Goal: Find specific page/section: Find specific page/section

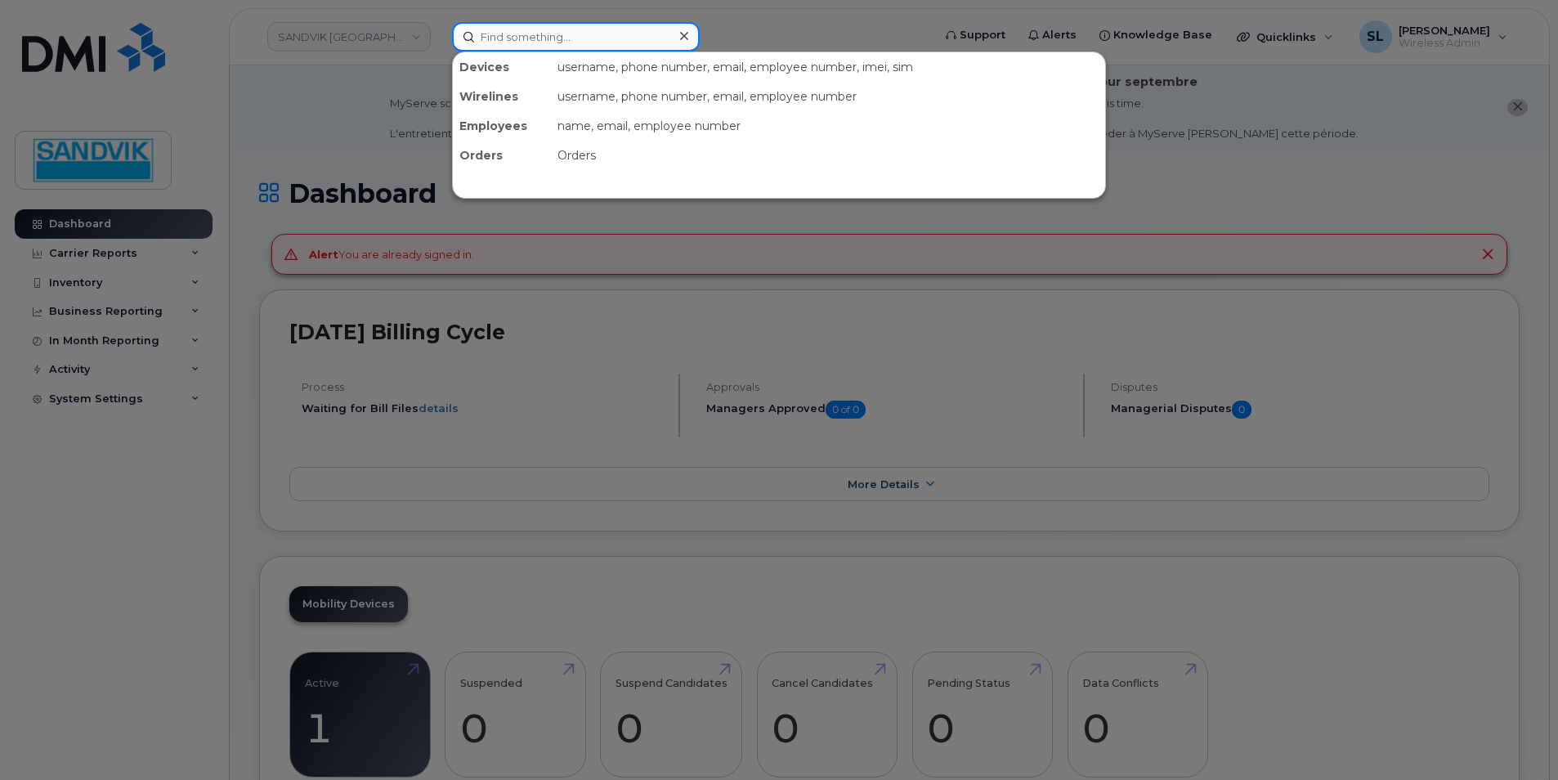
click at [566, 43] on input at bounding box center [576, 36] width 248 height 29
paste input "[PHONE_NUMBER]"
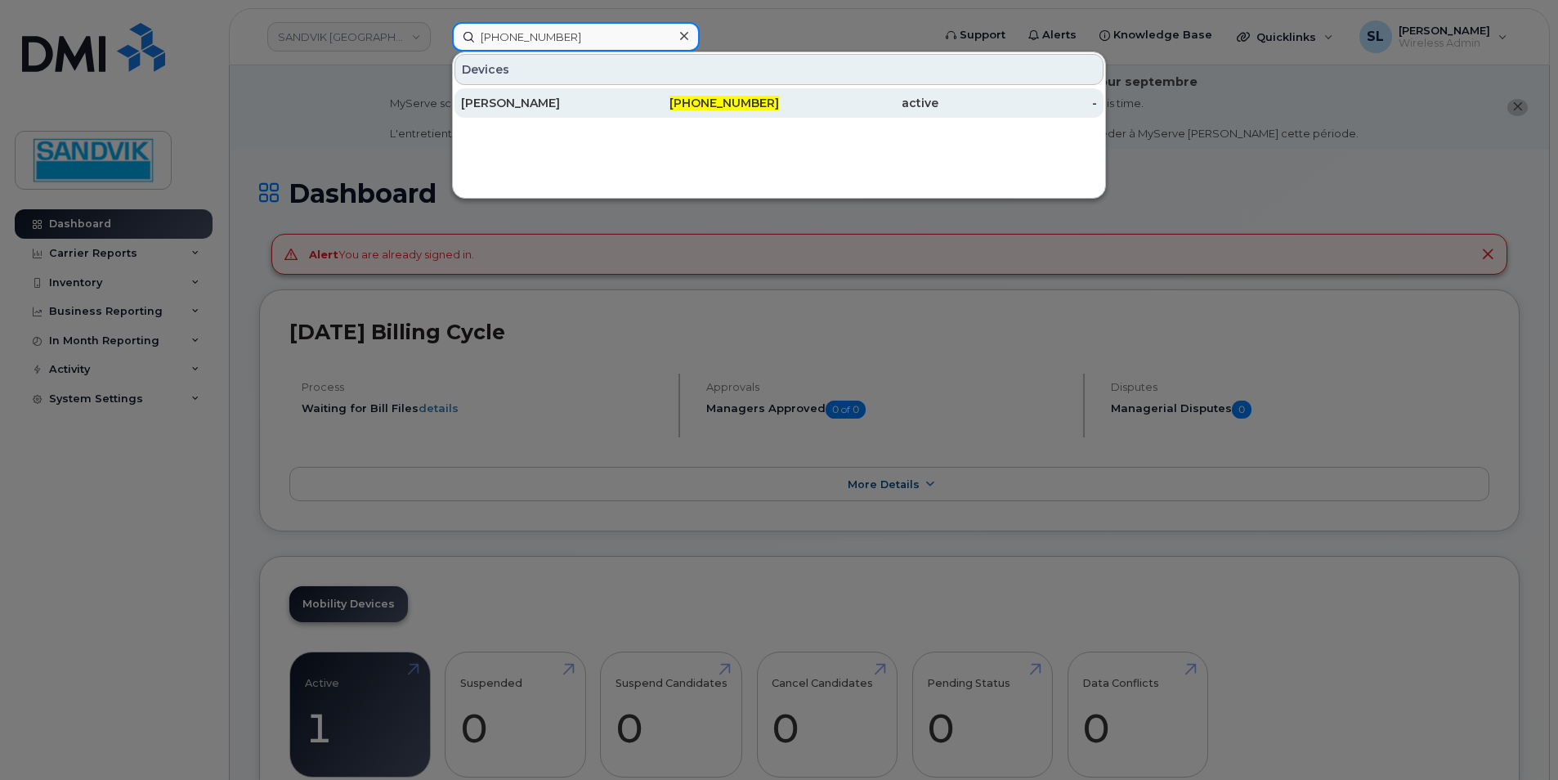
type input "[PHONE_NUMBER]"
click at [571, 105] on div "Sebastien Masquer" at bounding box center [540, 103] width 159 height 16
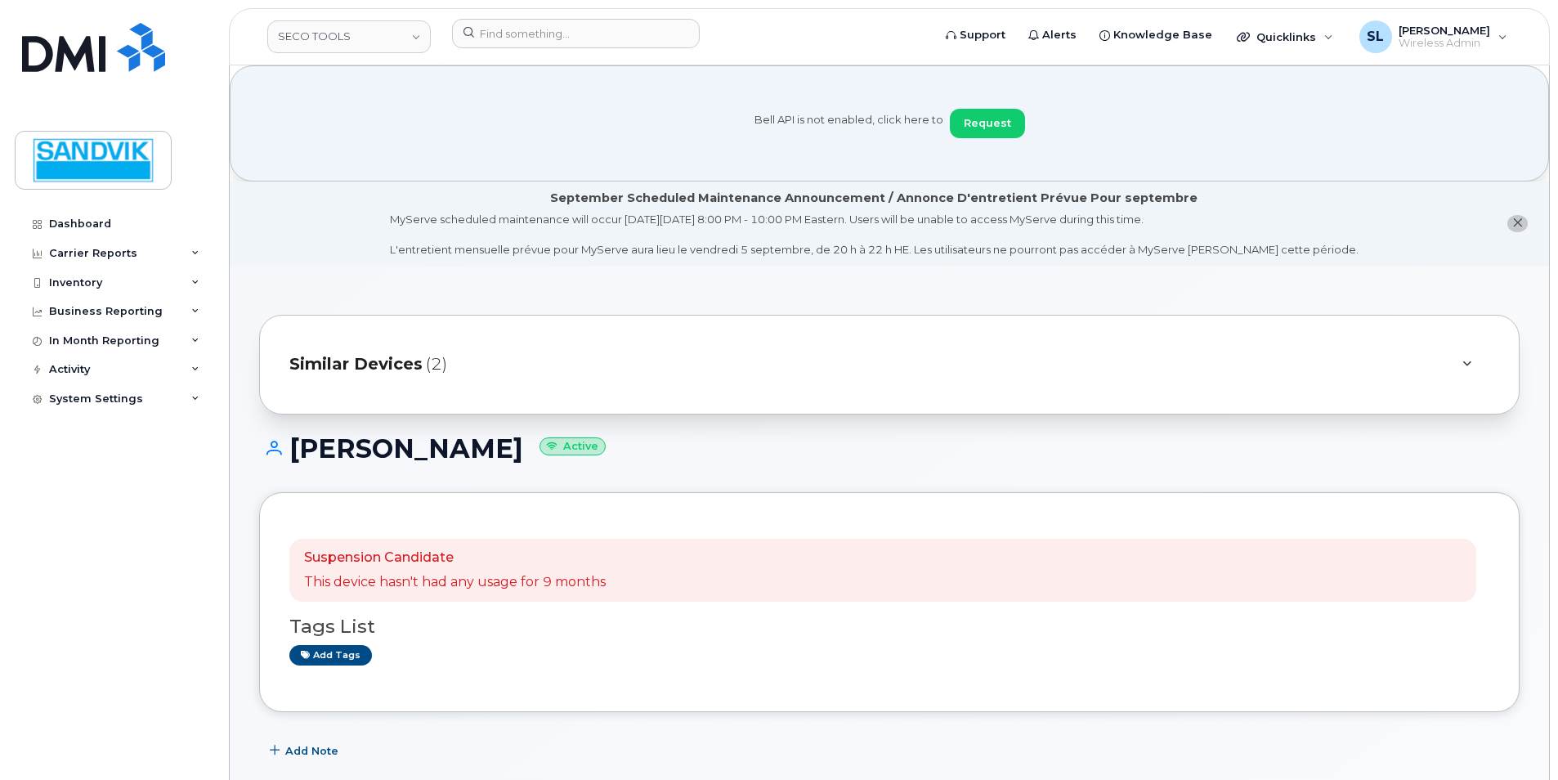
click at [377, 368] on span "Similar Devices" at bounding box center [355, 364] width 133 height 24
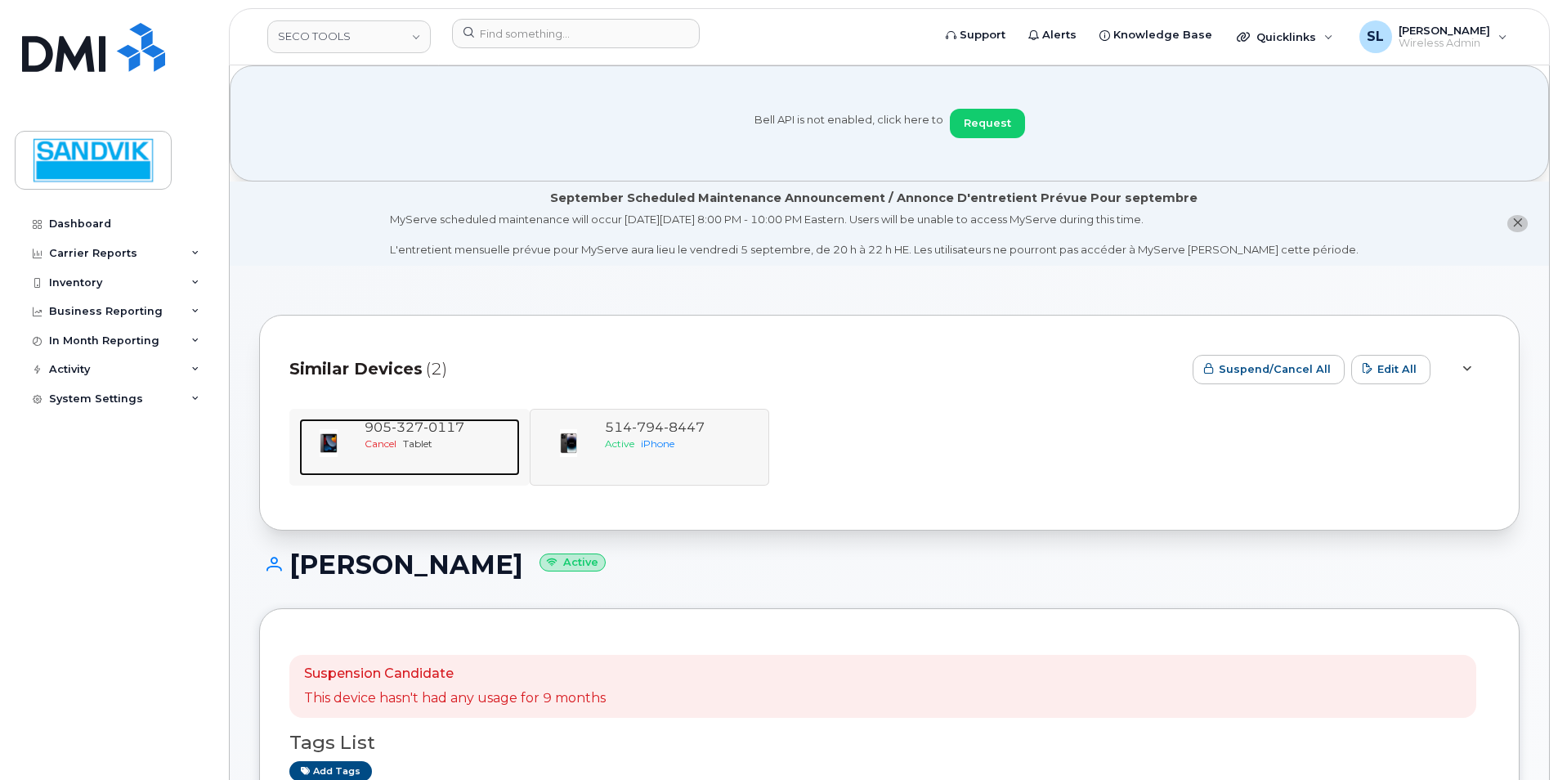
click at [425, 446] on span "Tablet" at bounding box center [417, 443] width 29 height 12
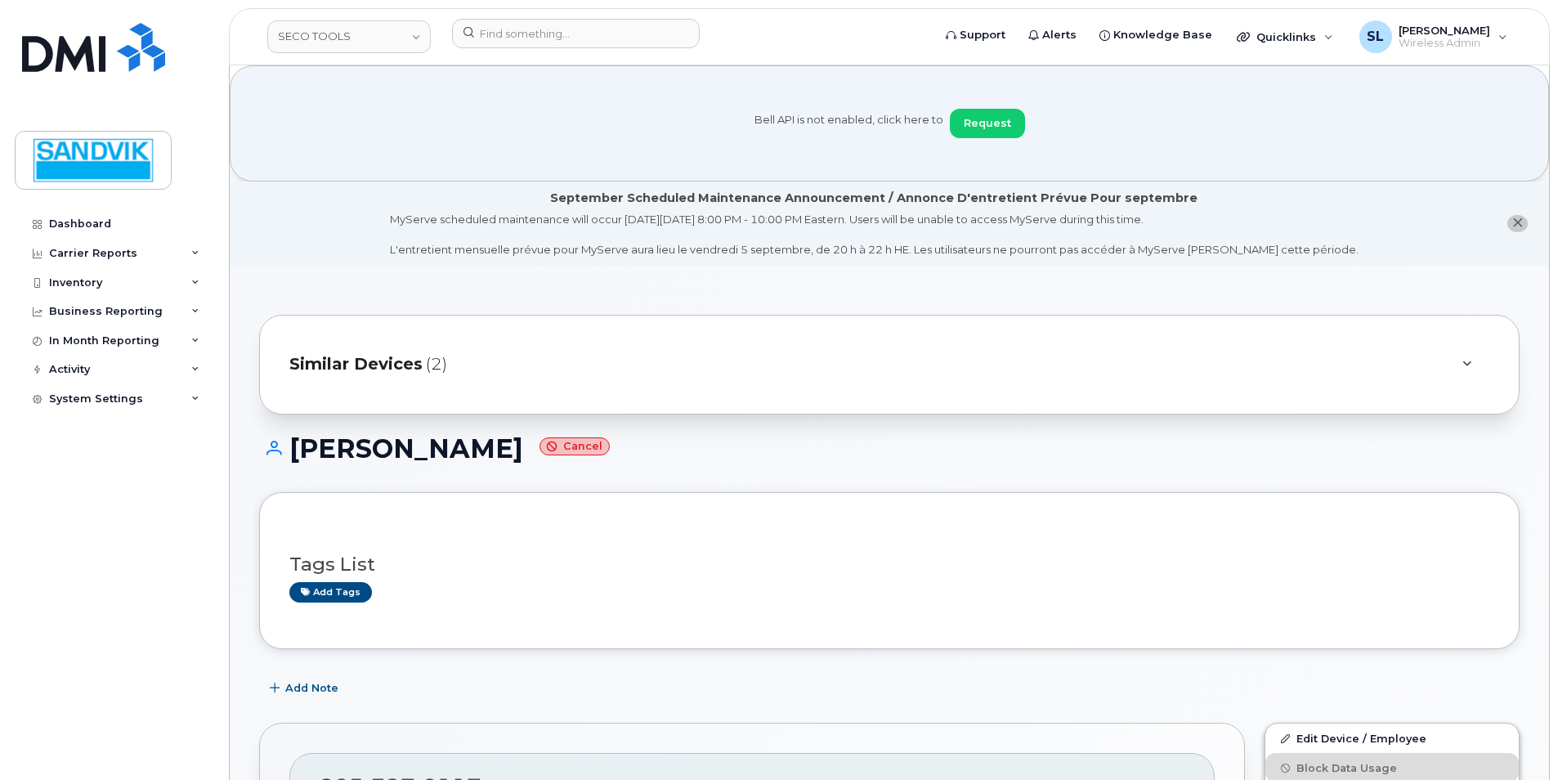
click at [373, 356] on span "Similar Devices" at bounding box center [355, 364] width 133 height 24
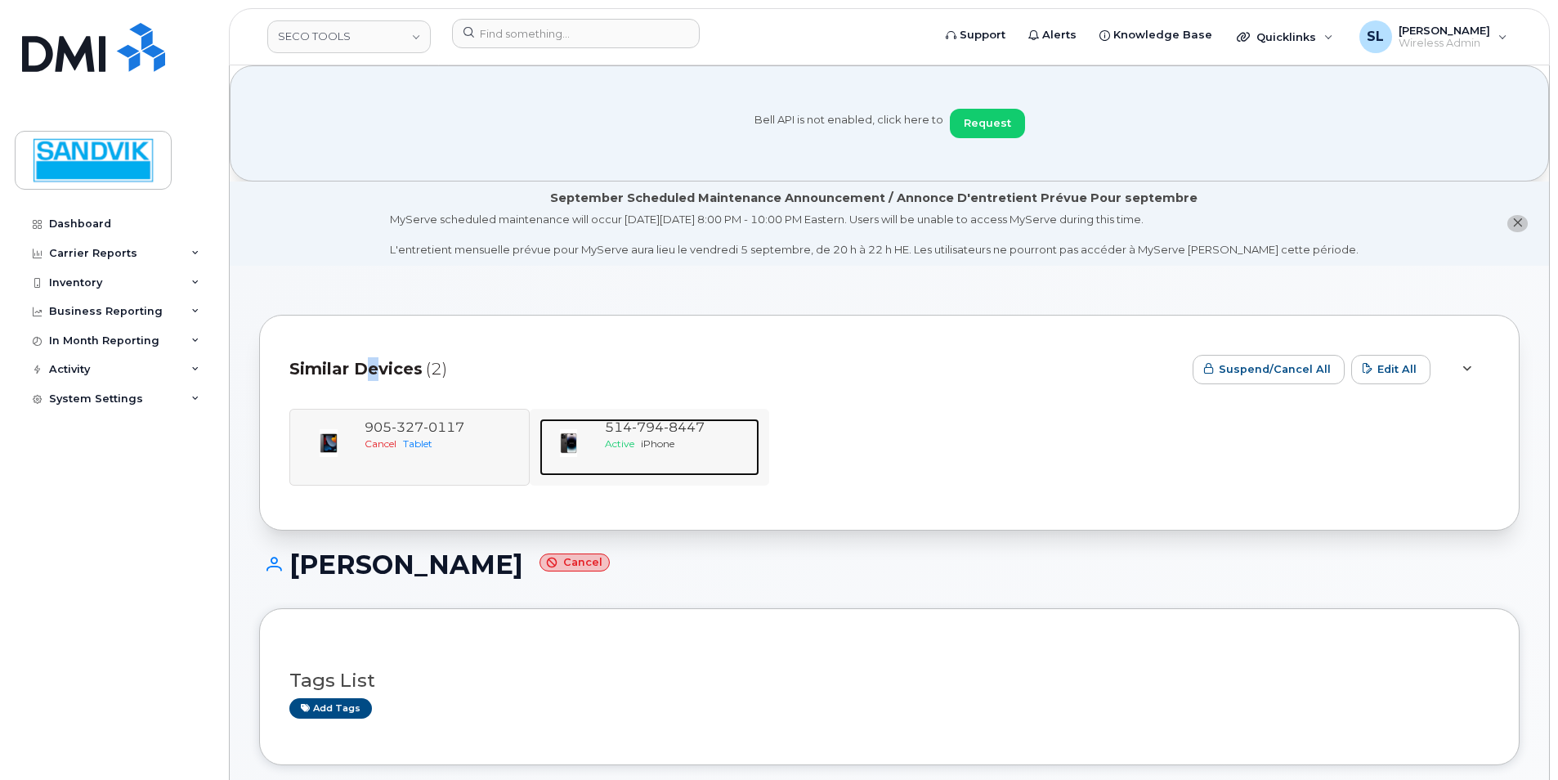
click at [625, 429] on span "514 794 8447" at bounding box center [655, 427] width 100 height 16
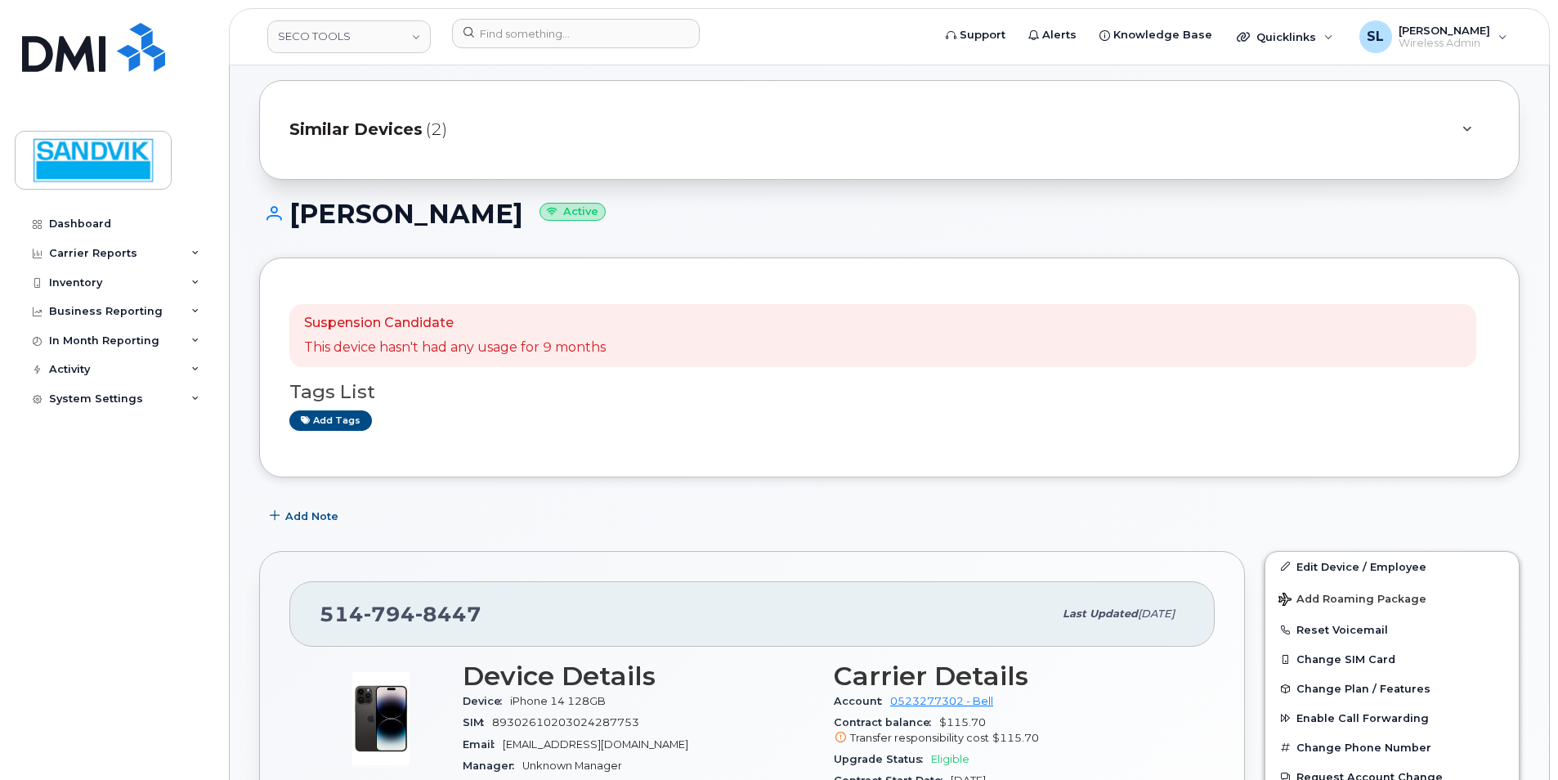
scroll to position [163, 0]
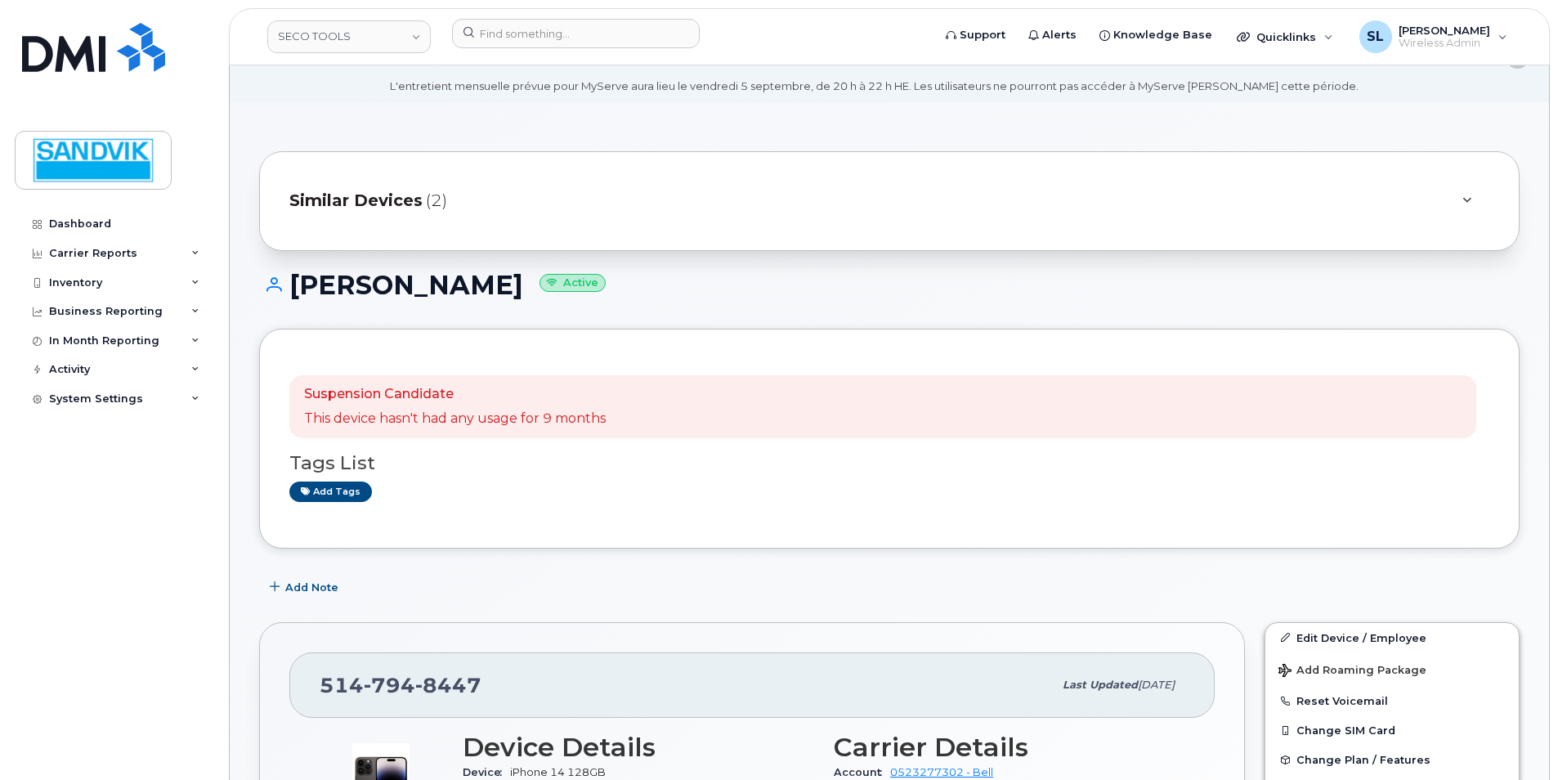
click at [403, 204] on span "Similar Devices" at bounding box center [355, 201] width 133 height 24
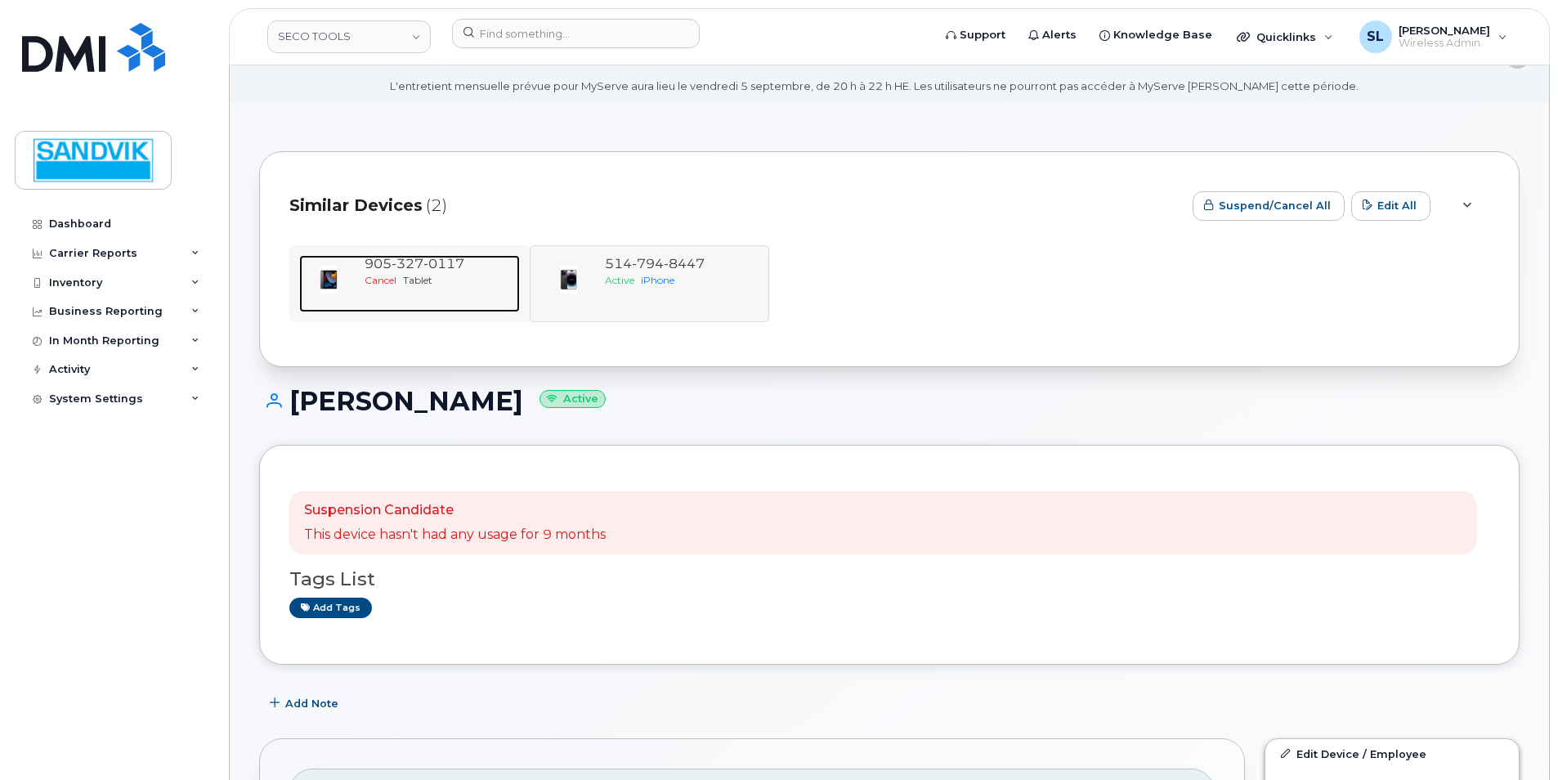
click at [409, 257] on span "327" at bounding box center [408, 264] width 32 height 16
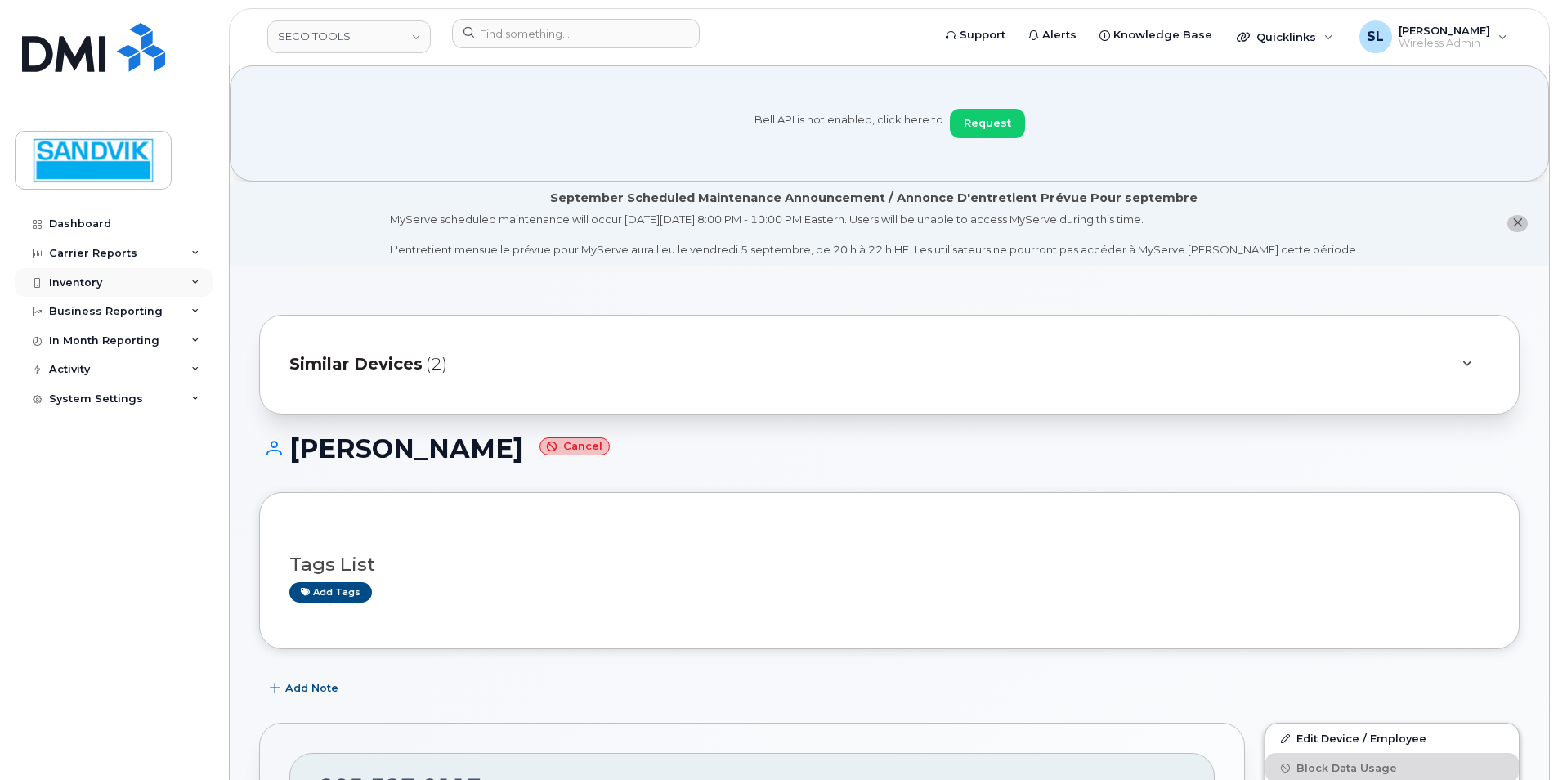
click at [77, 285] on div "Inventory" at bounding box center [75, 282] width 53 height 13
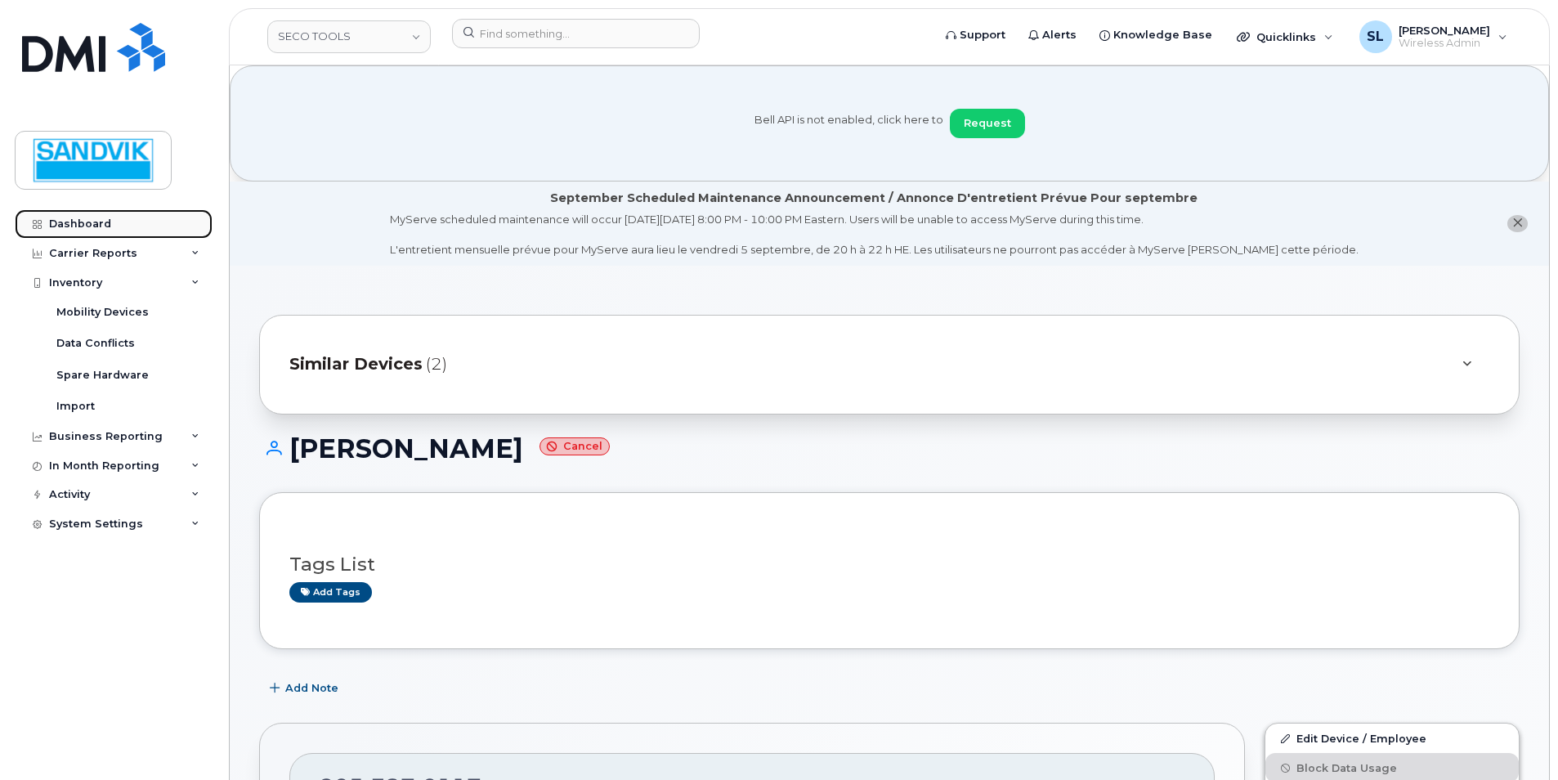
click at [82, 223] on div "Dashboard" at bounding box center [80, 223] width 62 height 13
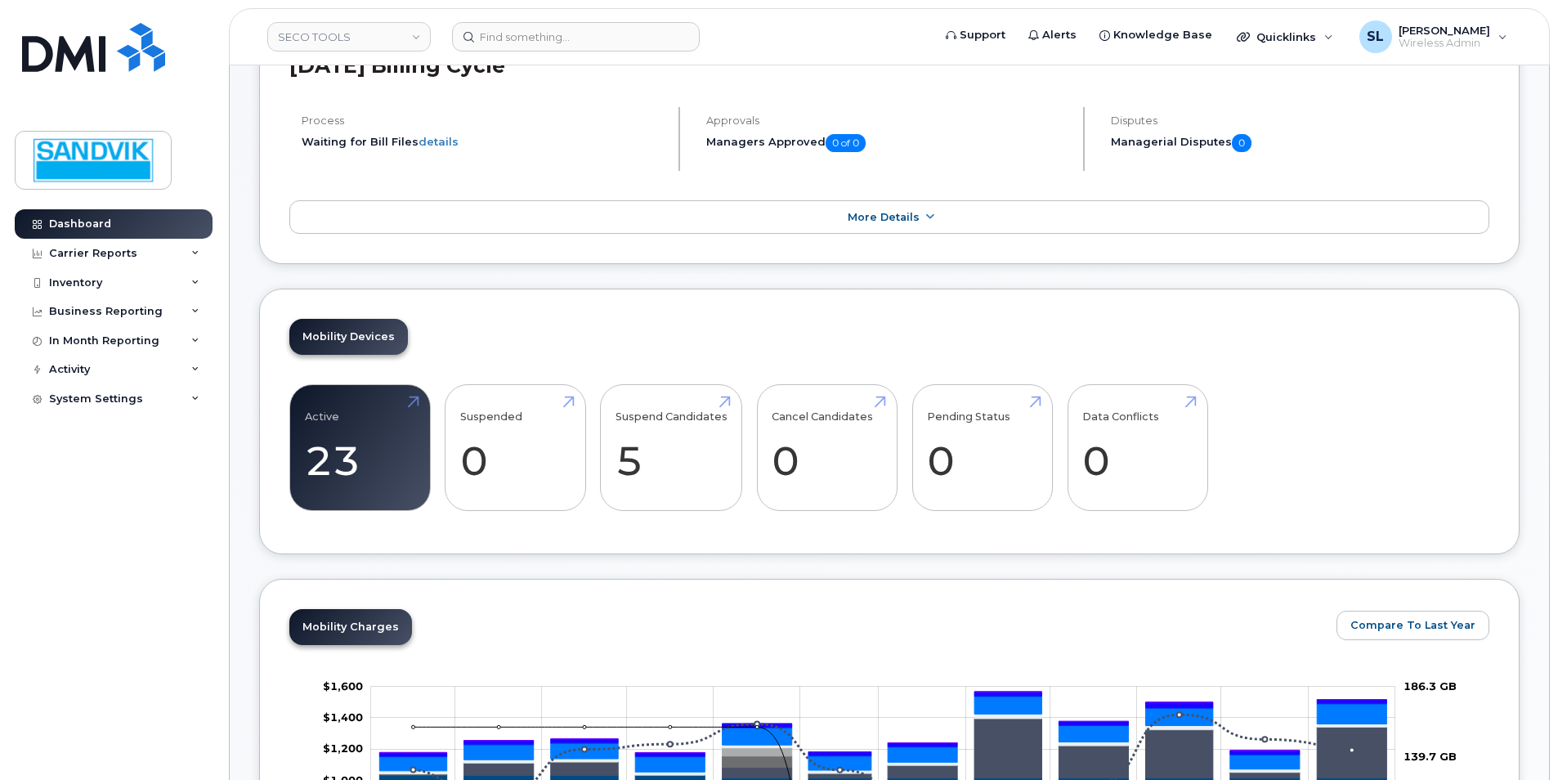
scroll to position [245, 0]
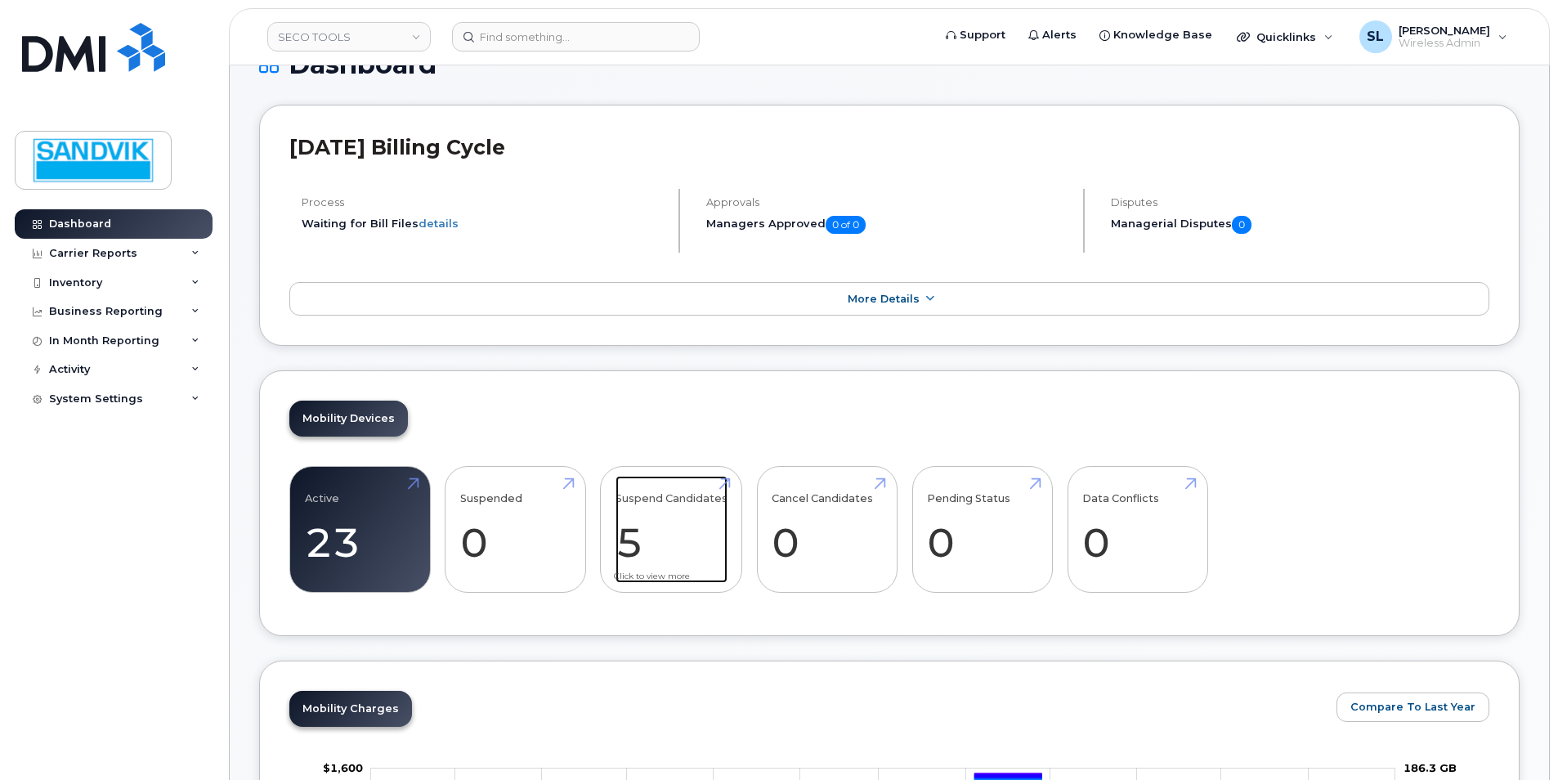
click at [671, 553] on link "Suspend Candidates 5" at bounding box center [672, 530] width 112 height 108
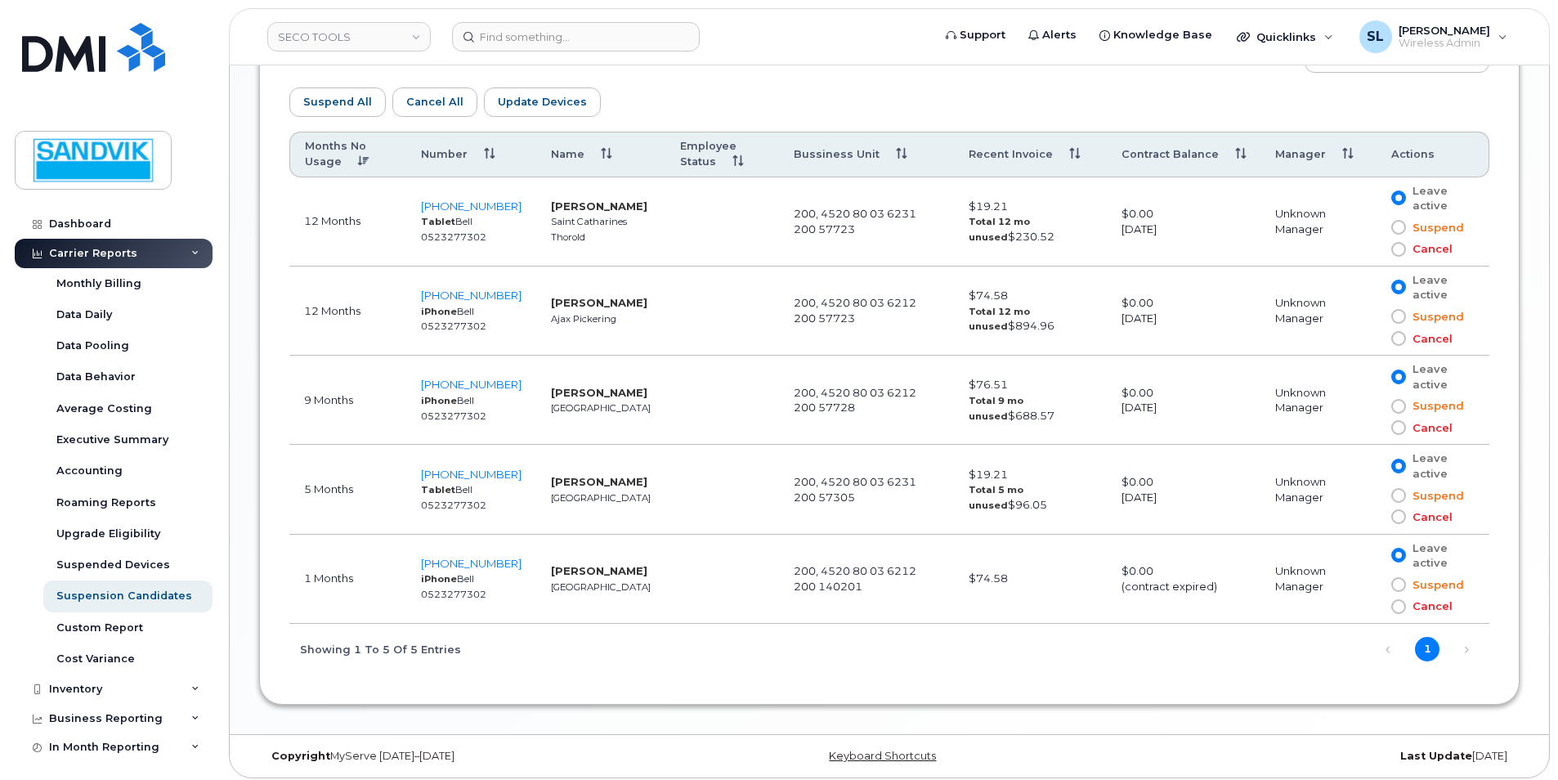
scroll to position [1077, 0]
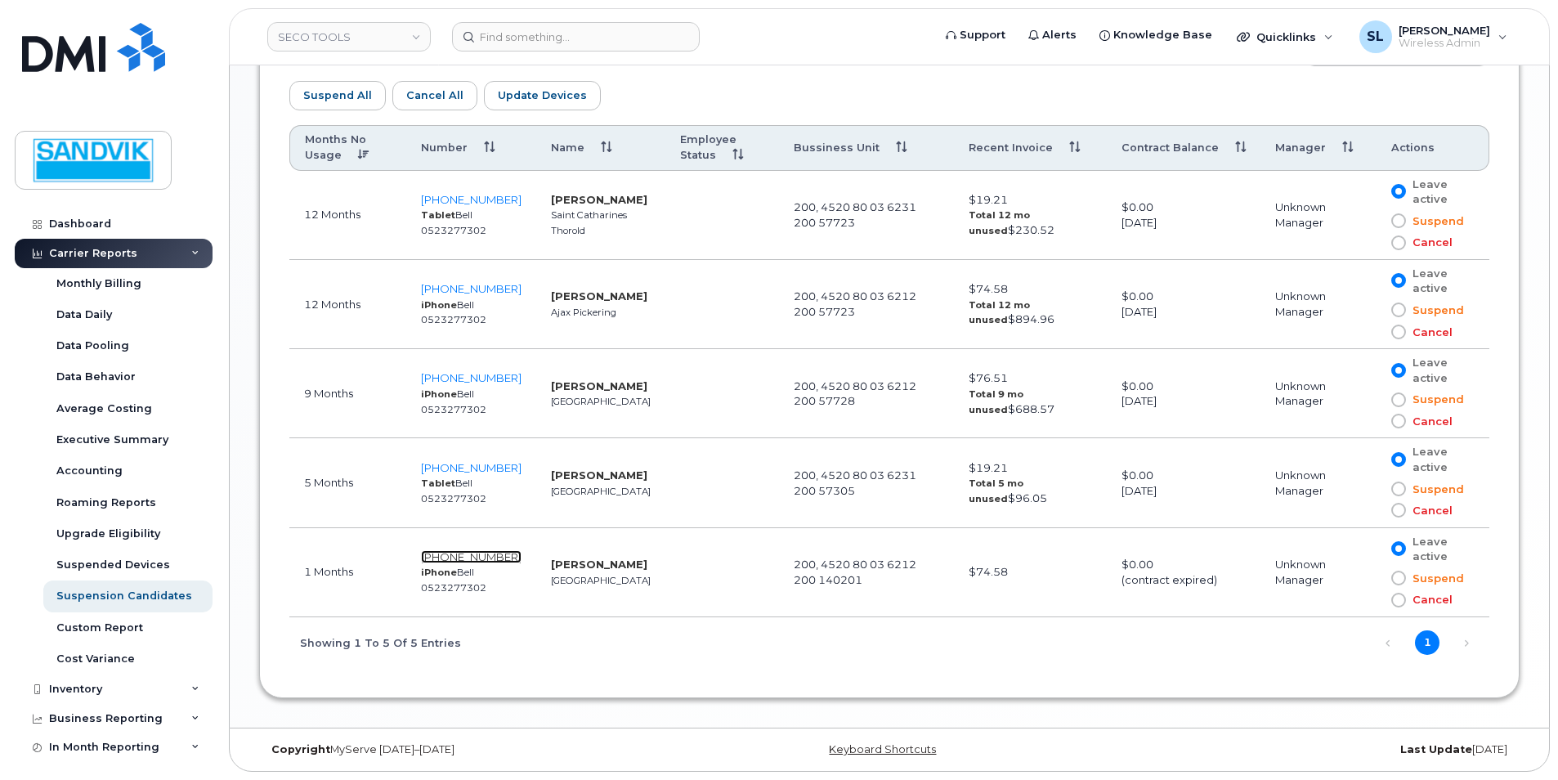
click at [459, 553] on span "519-281-0872" at bounding box center [471, 556] width 101 height 13
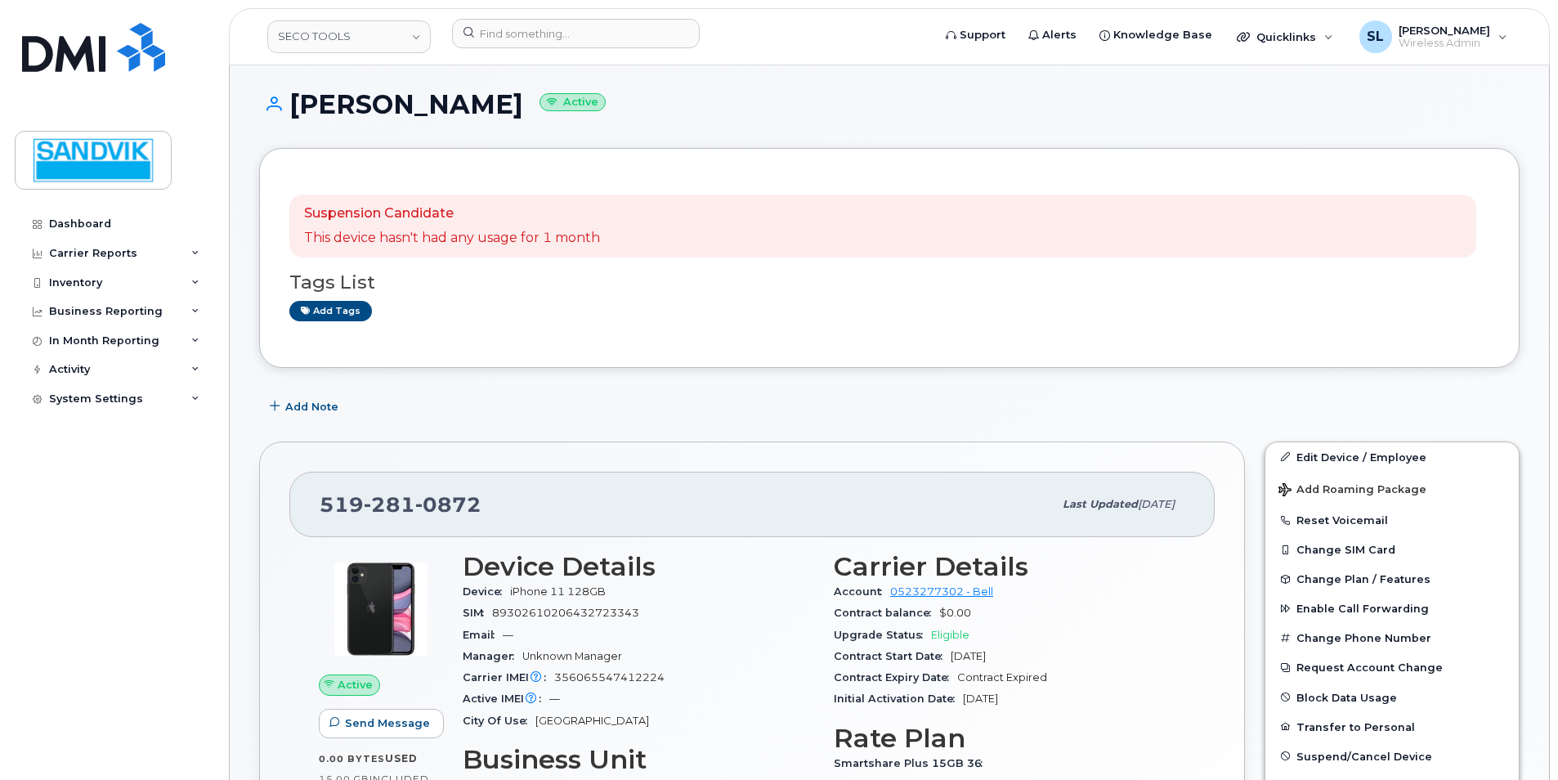
scroll to position [245, 0]
